Goal: Check status: Check status

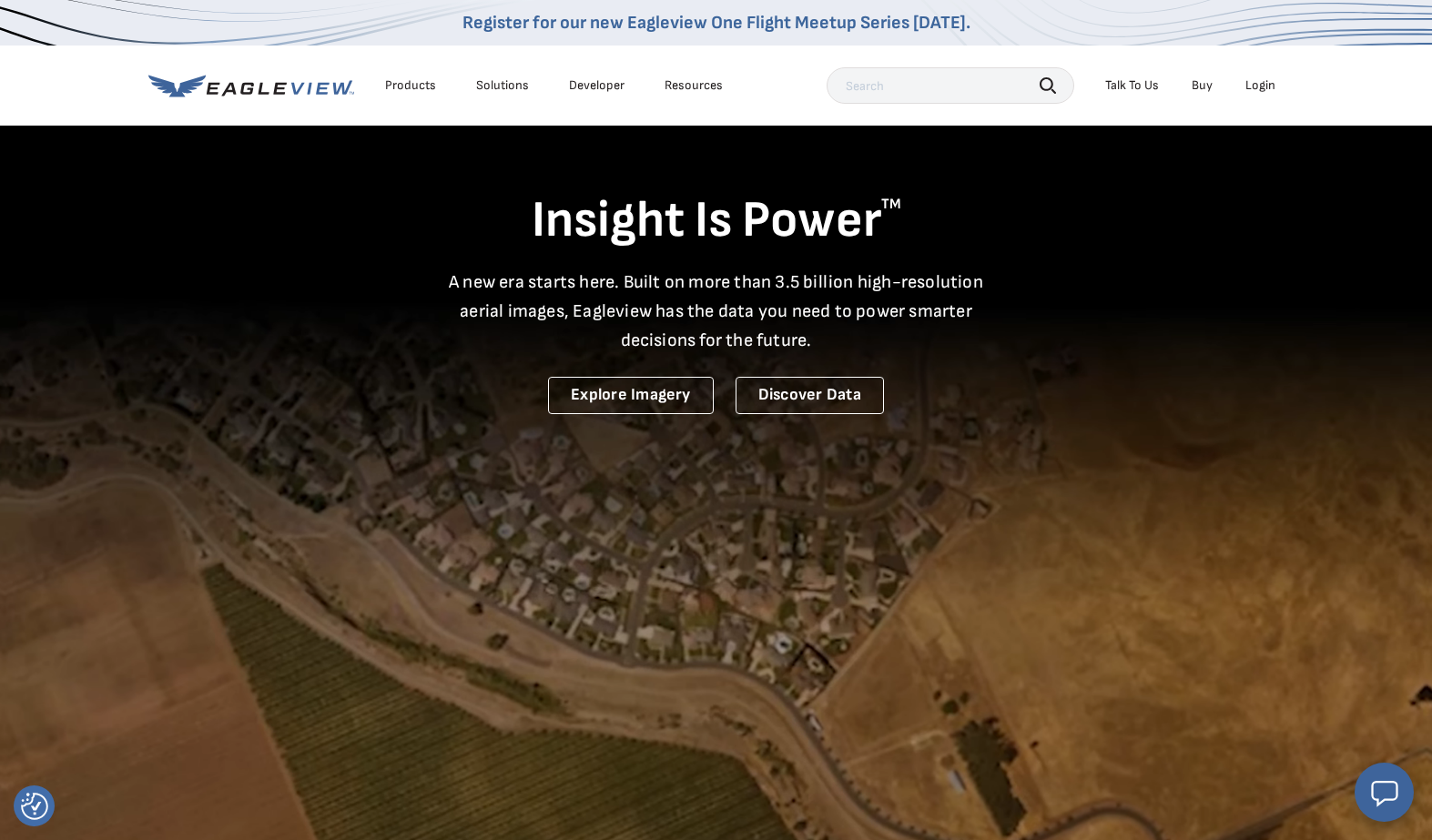
click at [1266, 84] on div "Login" at bounding box center [1260, 84] width 30 height 16
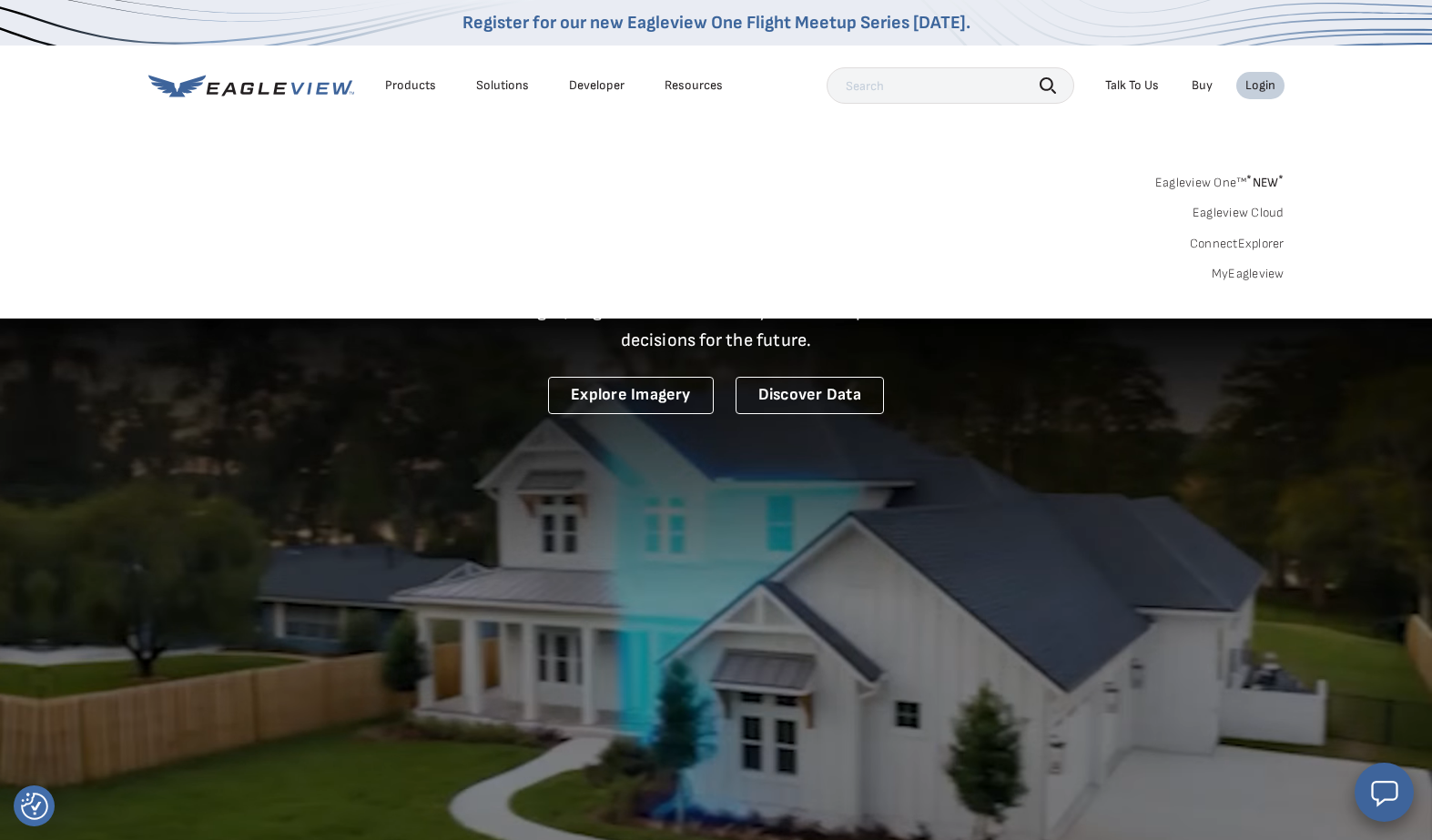
click at [1261, 81] on div "Login" at bounding box center [1260, 84] width 30 height 16
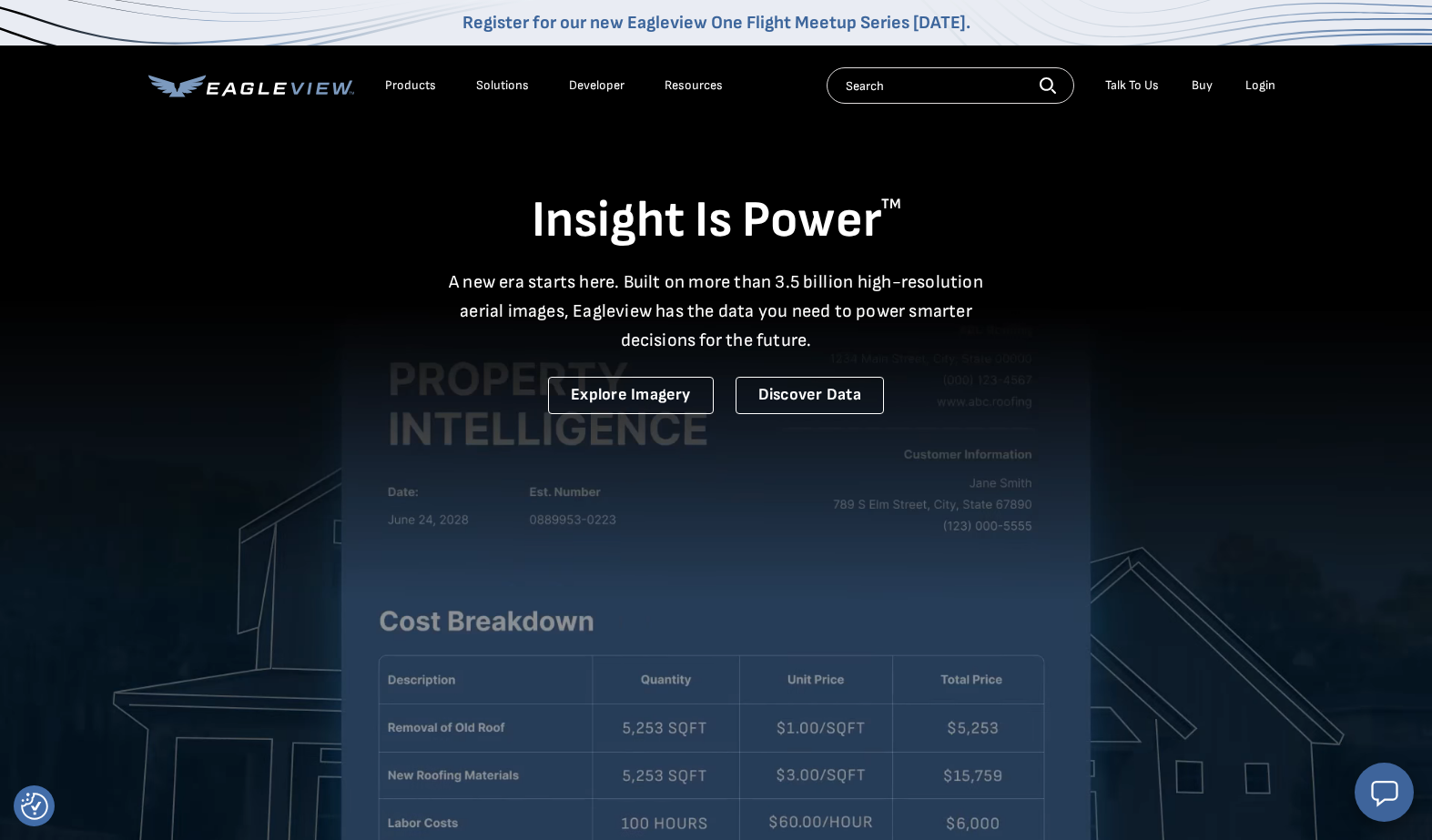
click at [1258, 84] on div "Login" at bounding box center [1260, 84] width 30 height 16
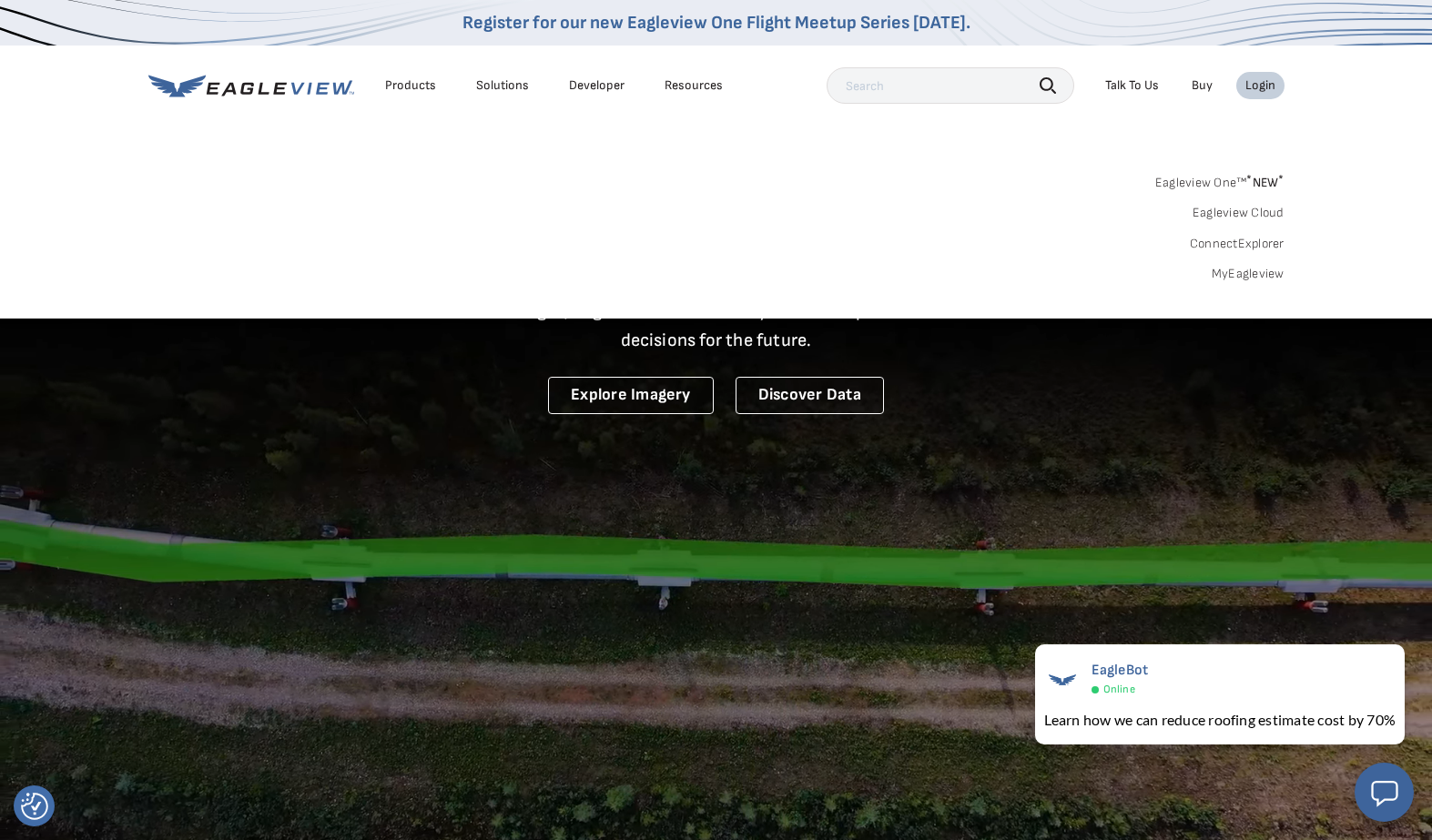
click at [1244, 274] on link "MyEagleview" at bounding box center [1248, 273] width 73 height 16
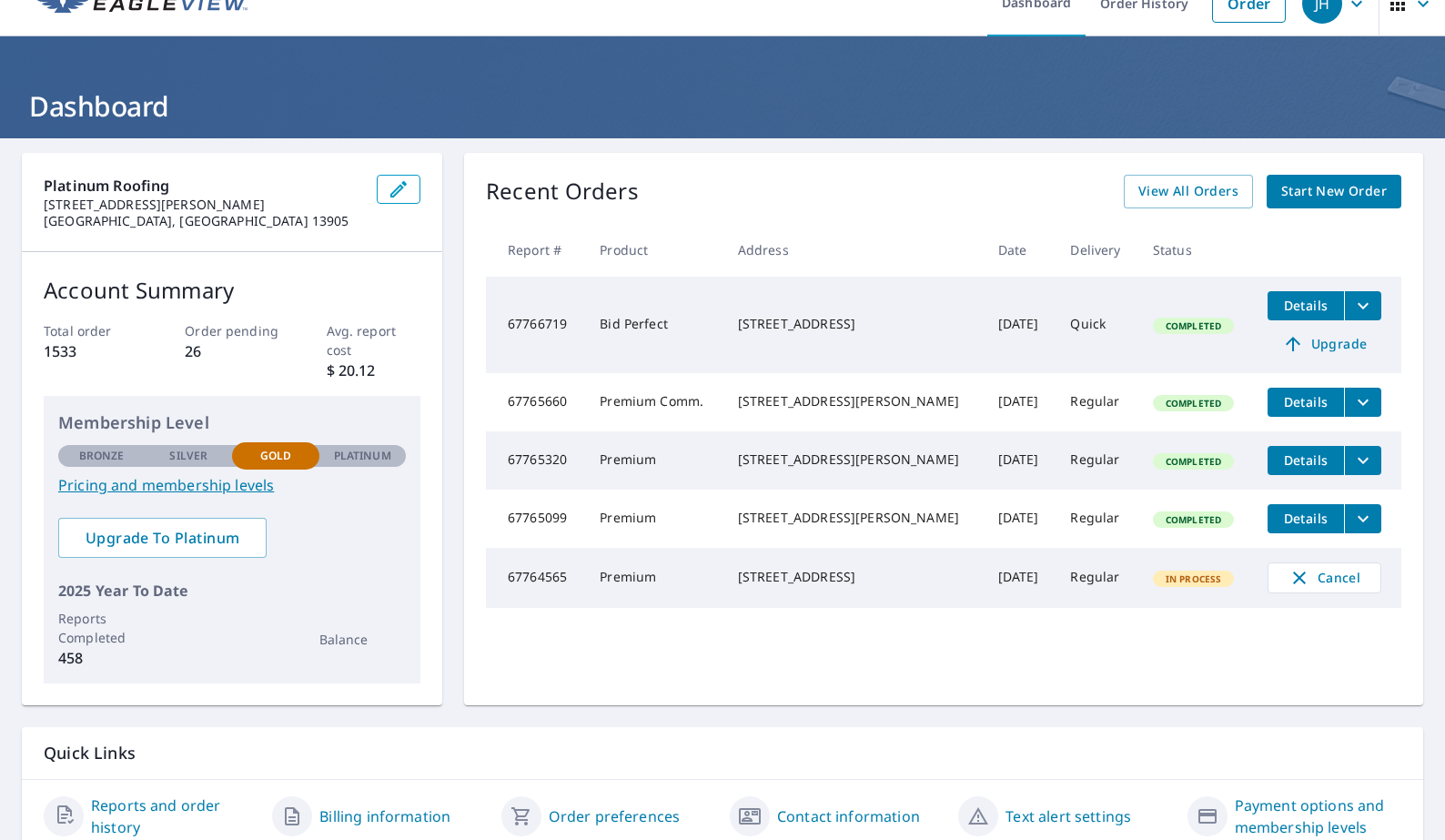
scroll to position [103, 0]
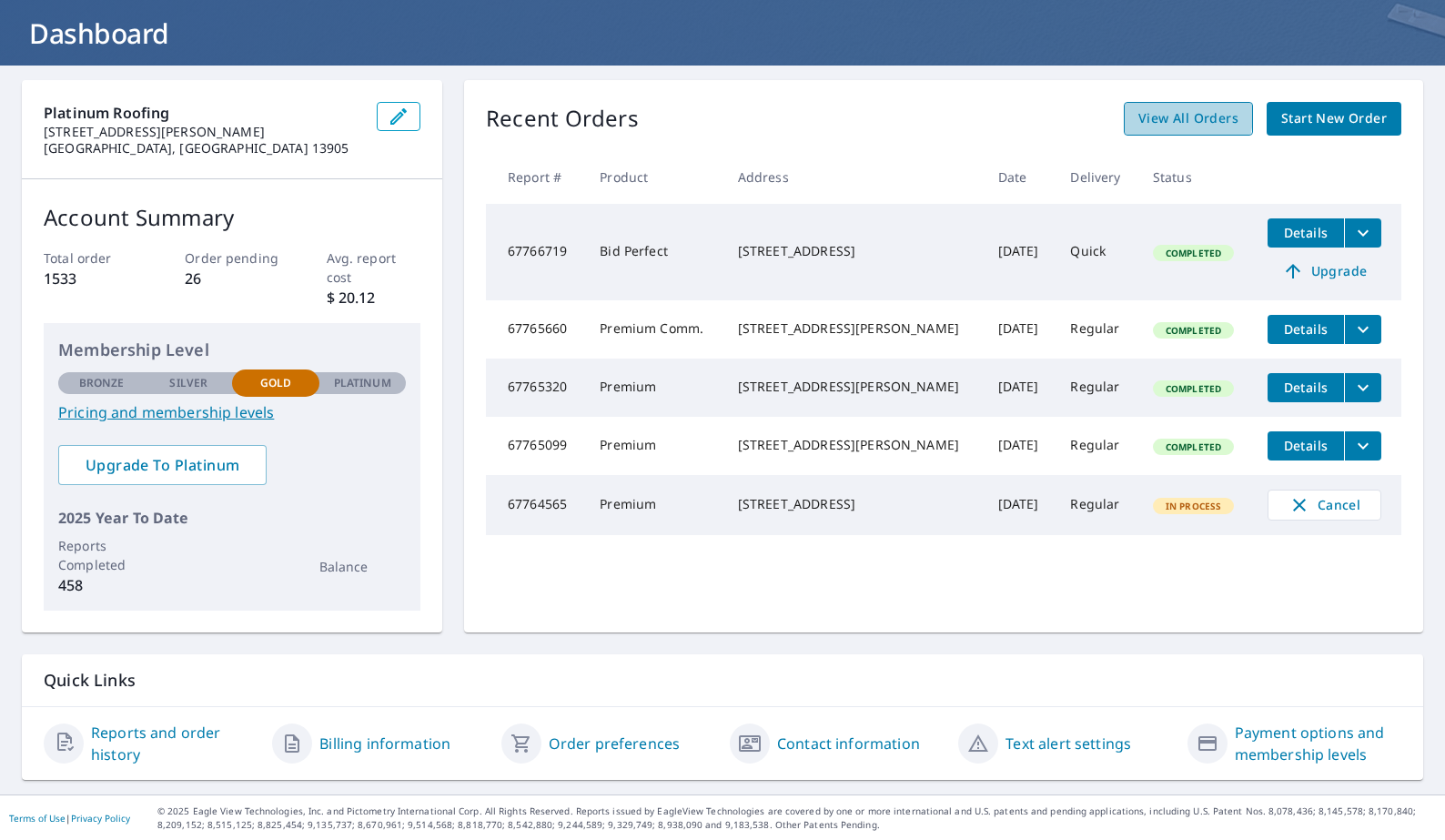
click at [1168, 116] on span "View All Orders" at bounding box center [1188, 119] width 100 height 23
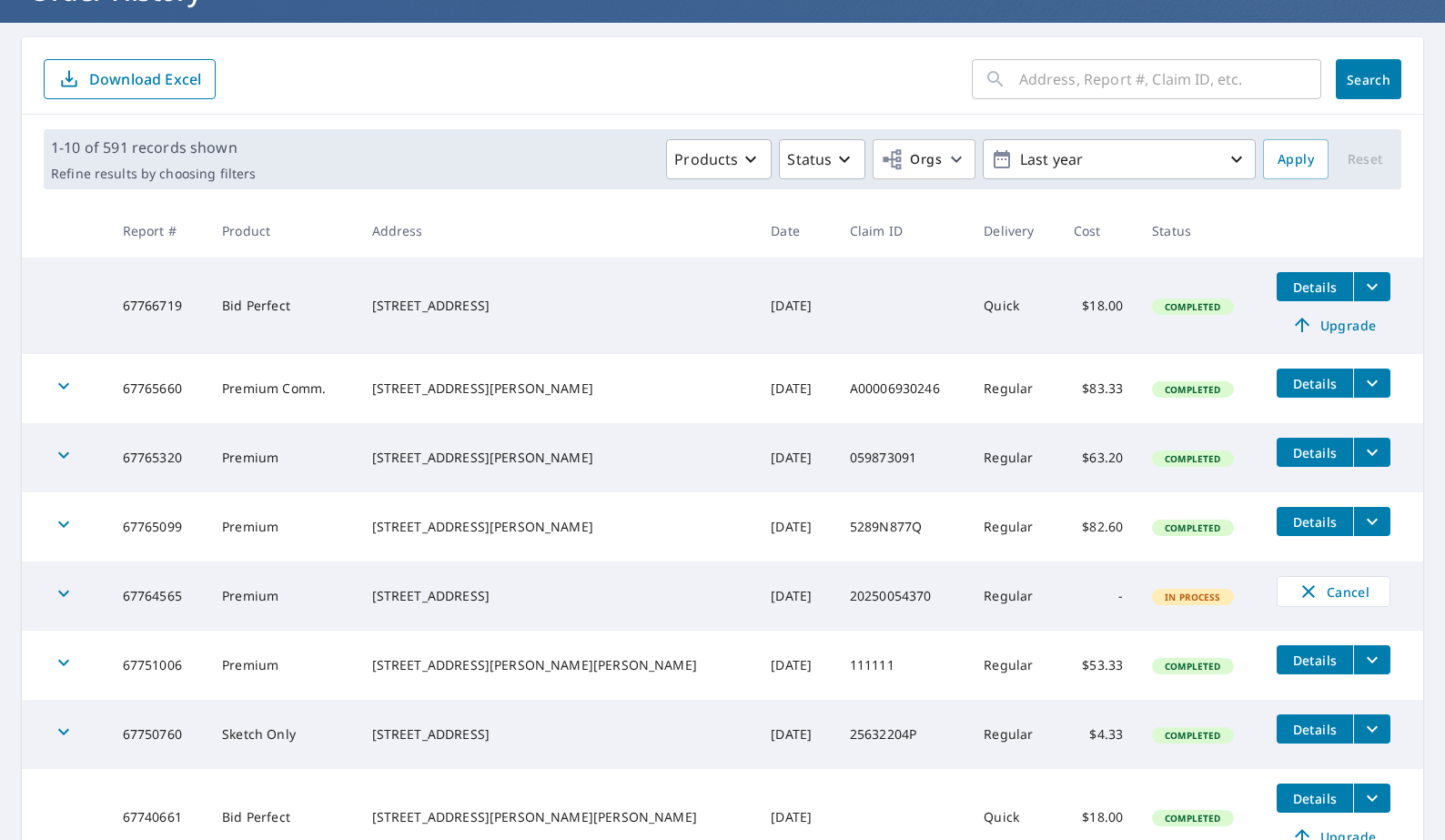
scroll to position [149, 0]
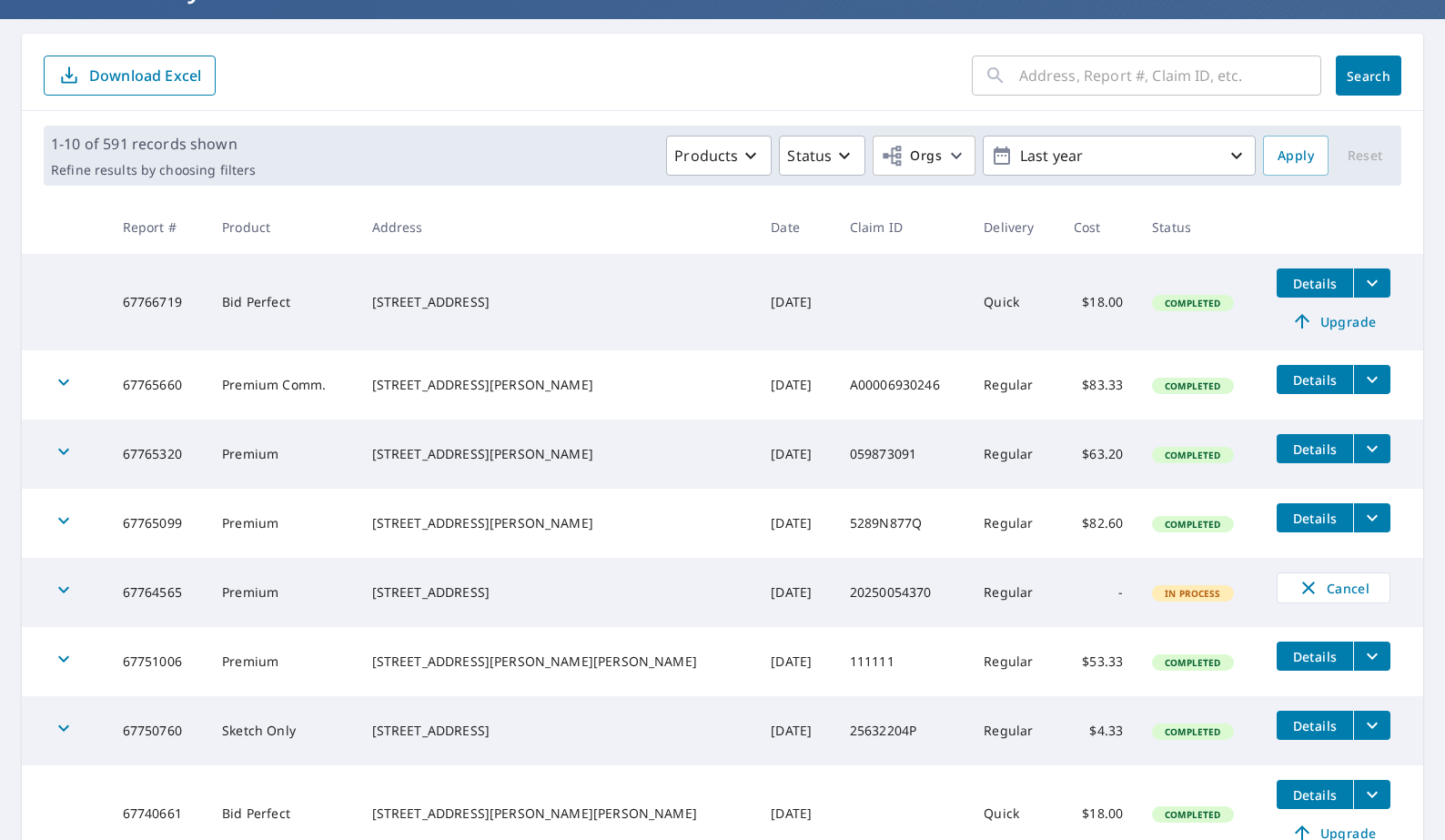
click at [1361, 726] on icon "filesDropdownBtn-67750760" at bounding box center [1372, 725] width 22 height 22
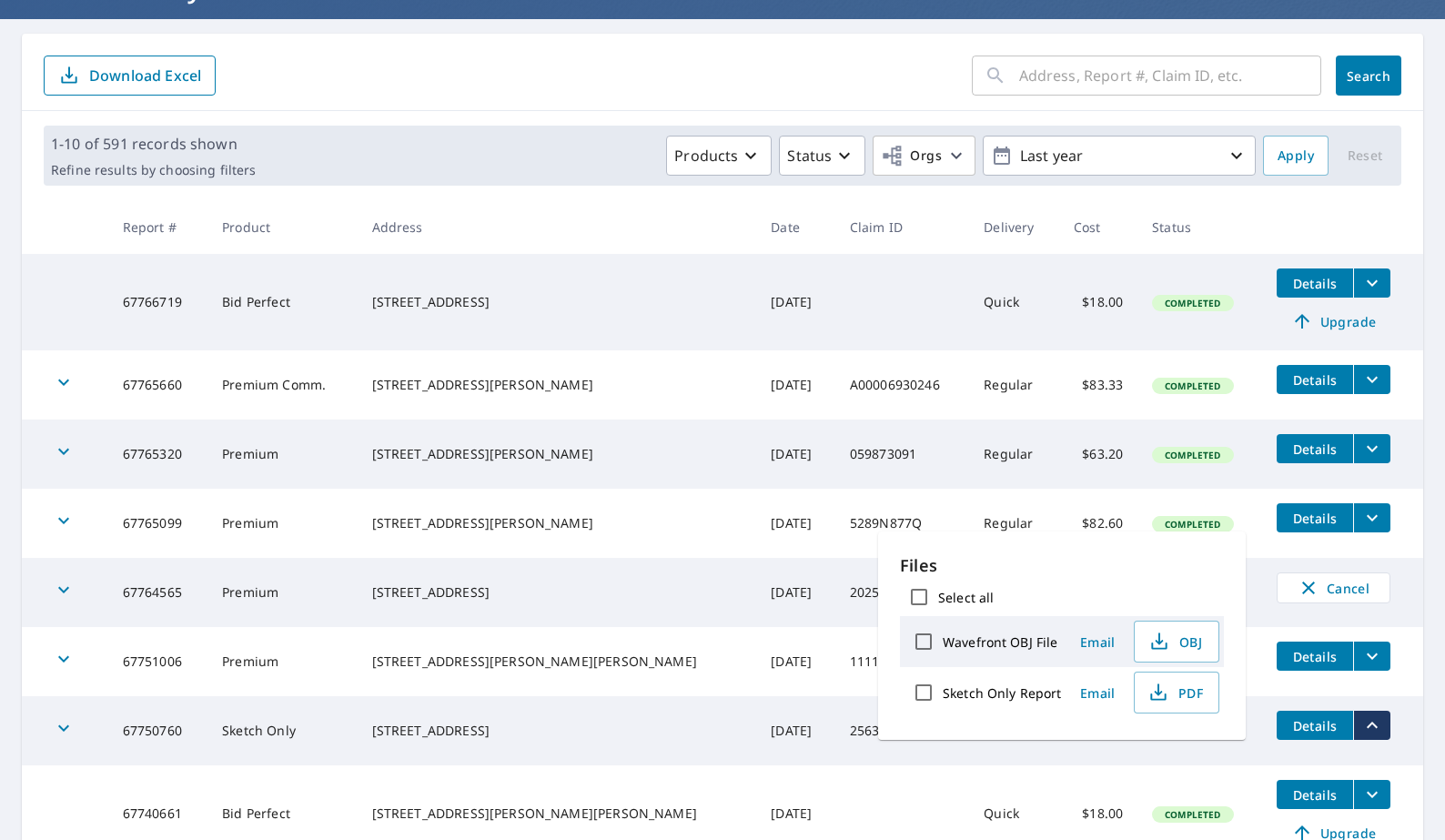
click at [1173, 747] on td "Completed" at bounding box center [1199, 730] width 124 height 69
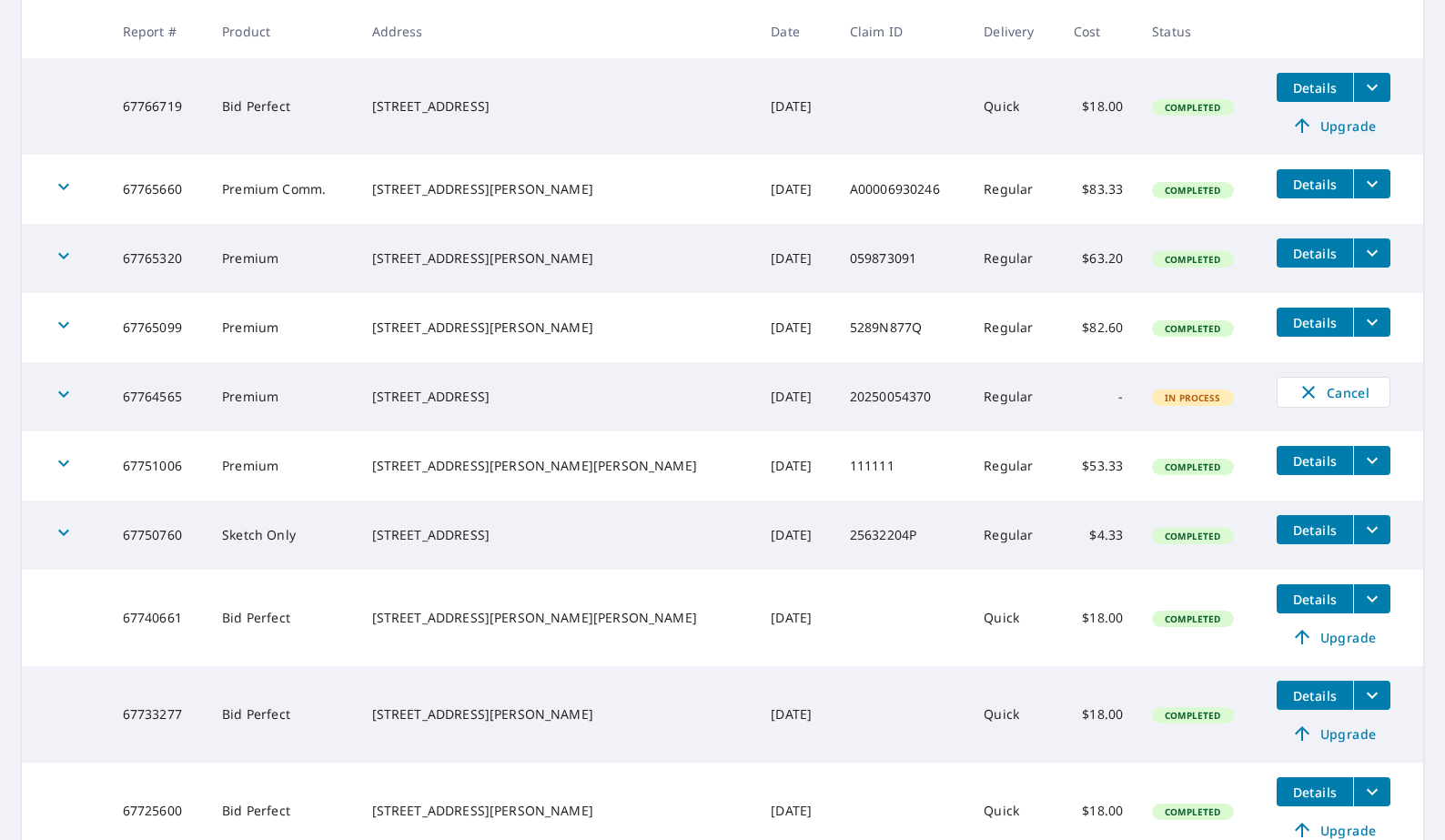
scroll to position [300, 0]
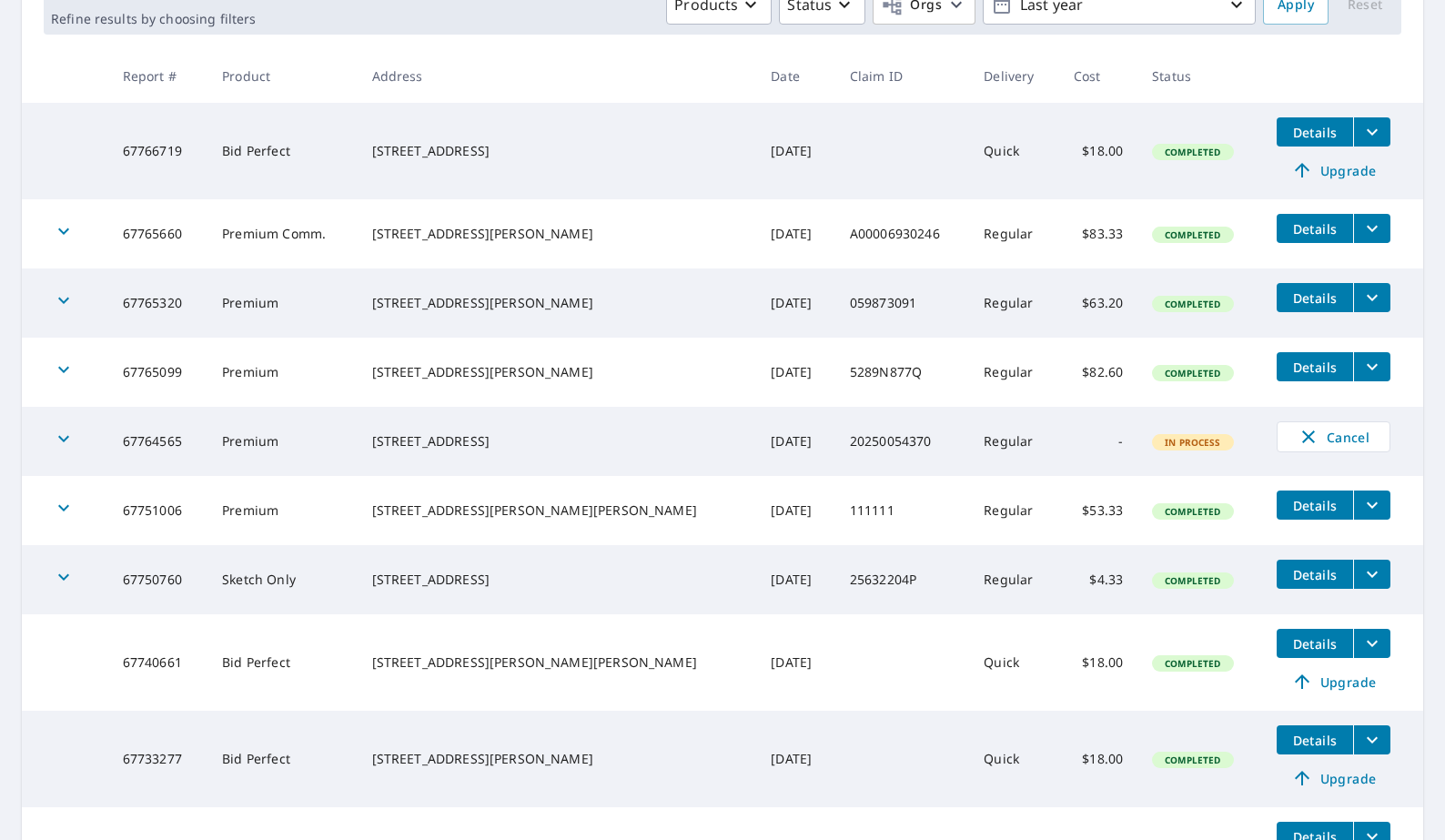
click at [1361, 570] on icon "filesDropdownBtn-67750760" at bounding box center [1372, 573] width 22 height 22
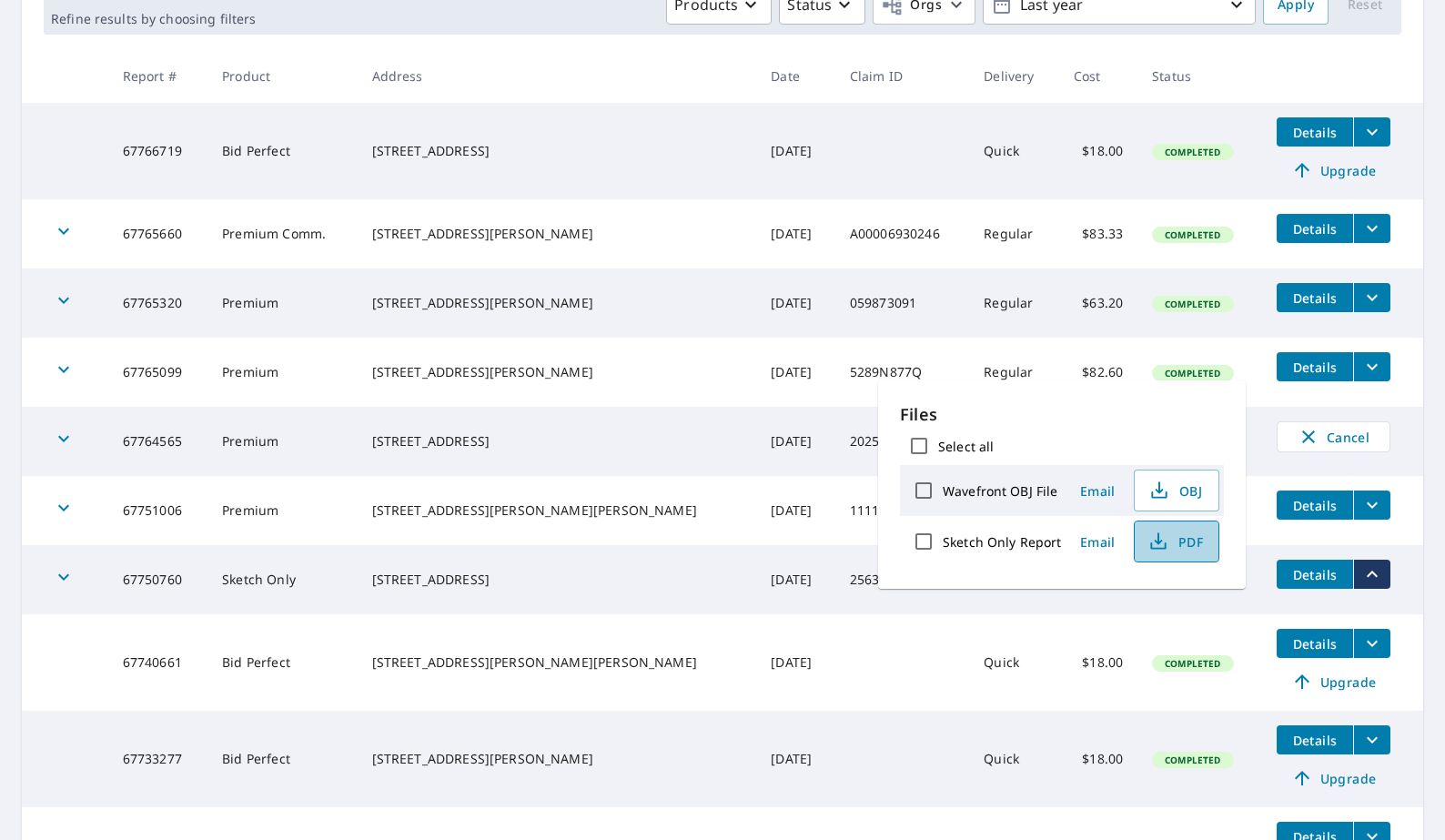
click at [1196, 542] on span "PDF" at bounding box center [1174, 541] width 58 height 22
